Goal: Transaction & Acquisition: Purchase product/service

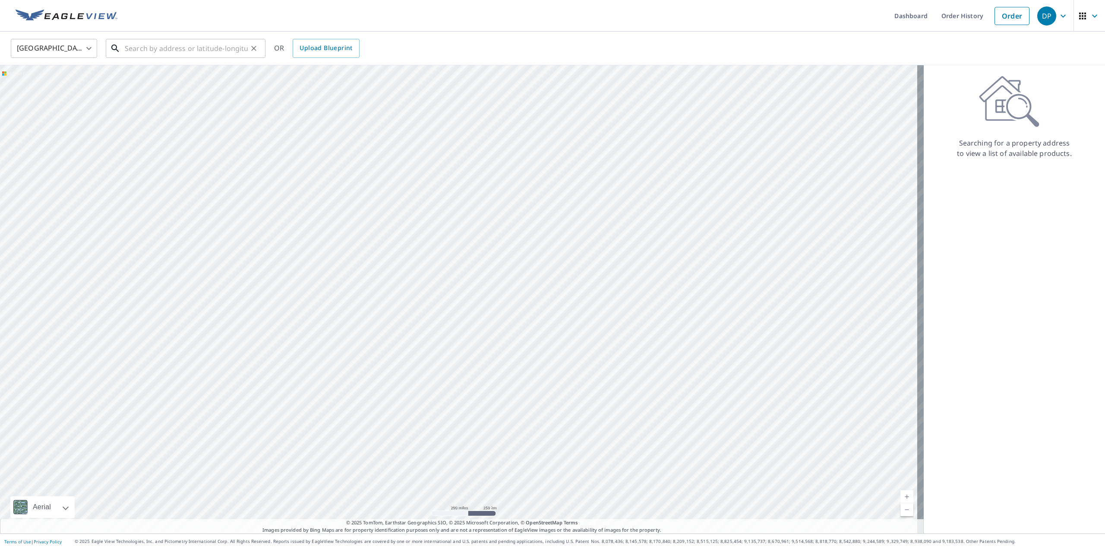
click at [232, 56] on input "text" at bounding box center [186, 48] width 123 height 24
paste input "[STREET_ADDRESS][US_STATE]"
click at [202, 73] on span "[STREET_ADDRESS][US_STATE]" at bounding box center [191, 73] width 136 height 10
type input "[STREET_ADDRESS][US_STATE]"
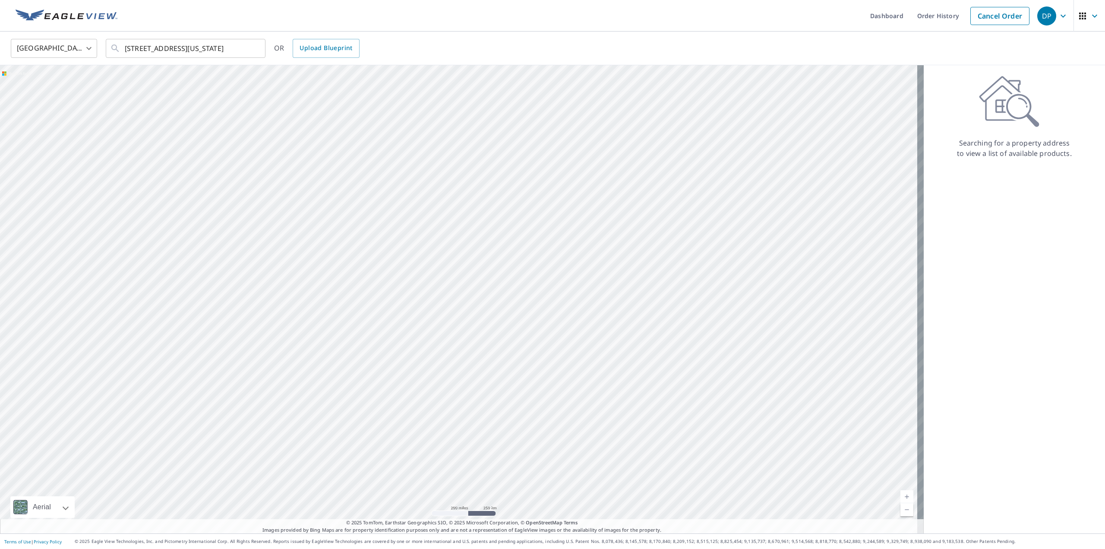
scroll to position [0, 0]
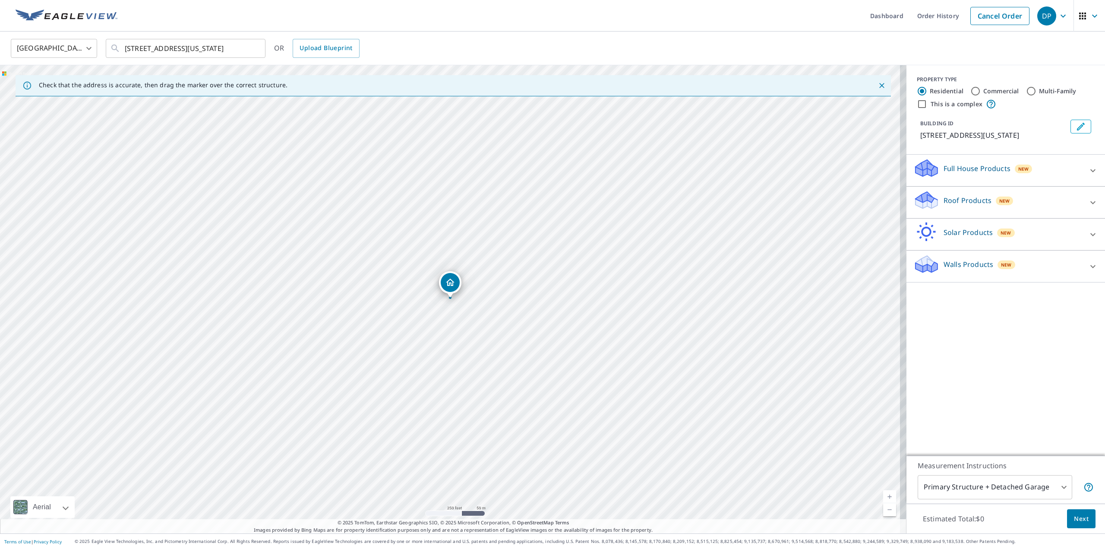
click at [948, 205] on div "Roof Products New" at bounding box center [997, 202] width 169 height 25
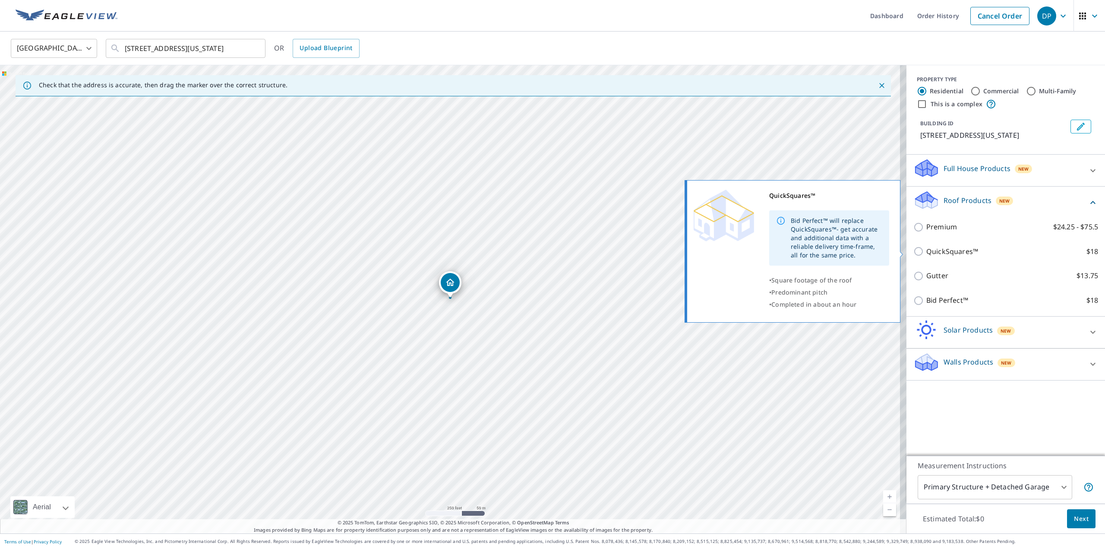
click at [936, 251] on p "QuickSquares™" at bounding box center [952, 251] width 52 height 11
click at [926, 251] on input "QuickSquares™ $18" at bounding box center [919, 251] width 13 height 10
checkbox input "true"
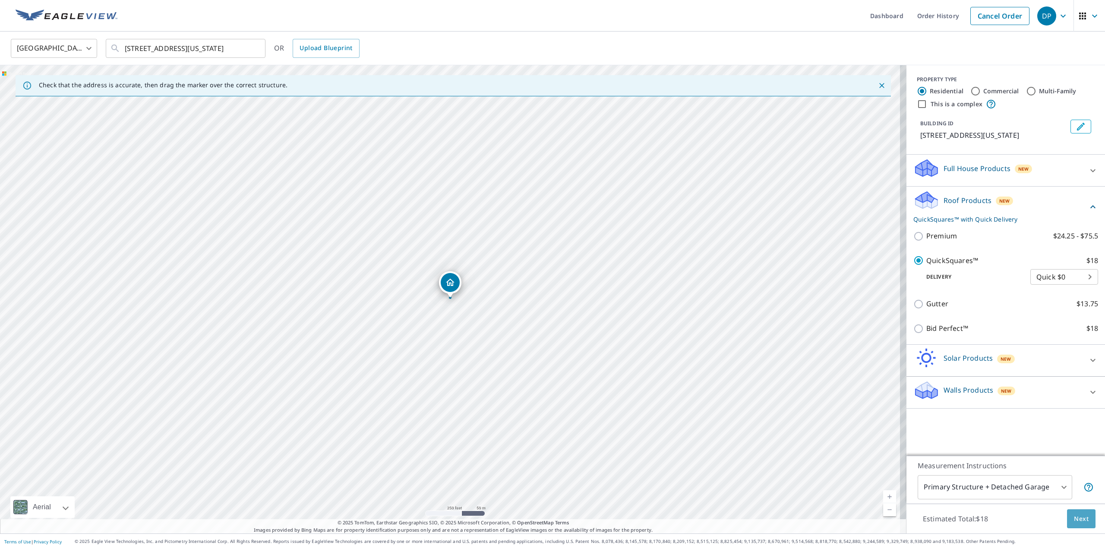
click at [1067, 515] on button "Next" at bounding box center [1081, 518] width 28 height 19
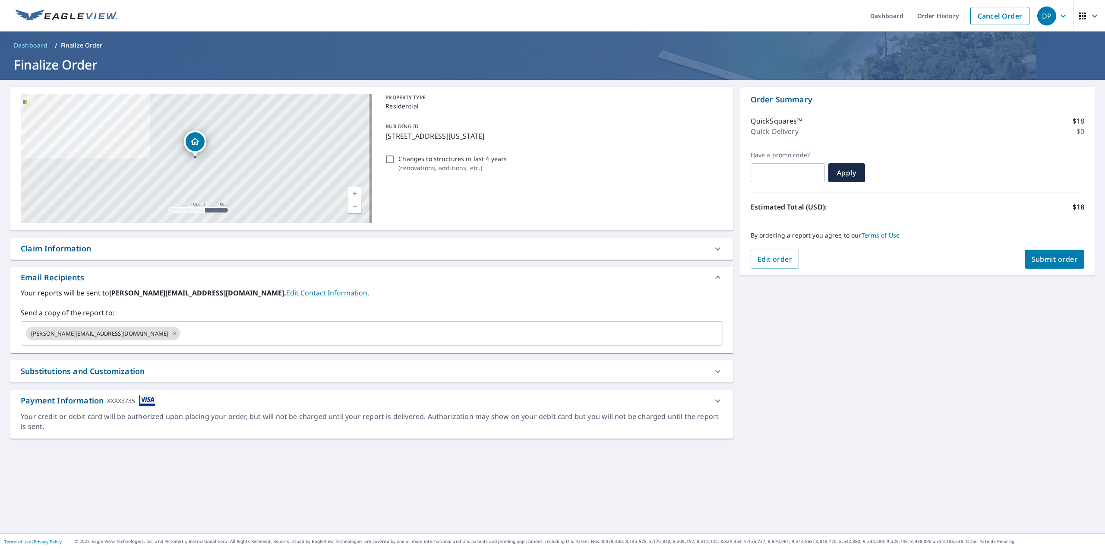
click at [1039, 264] on button "Submit order" at bounding box center [1055, 258] width 60 height 19
